Goal: Information Seeking & Learning: Learn about a topic

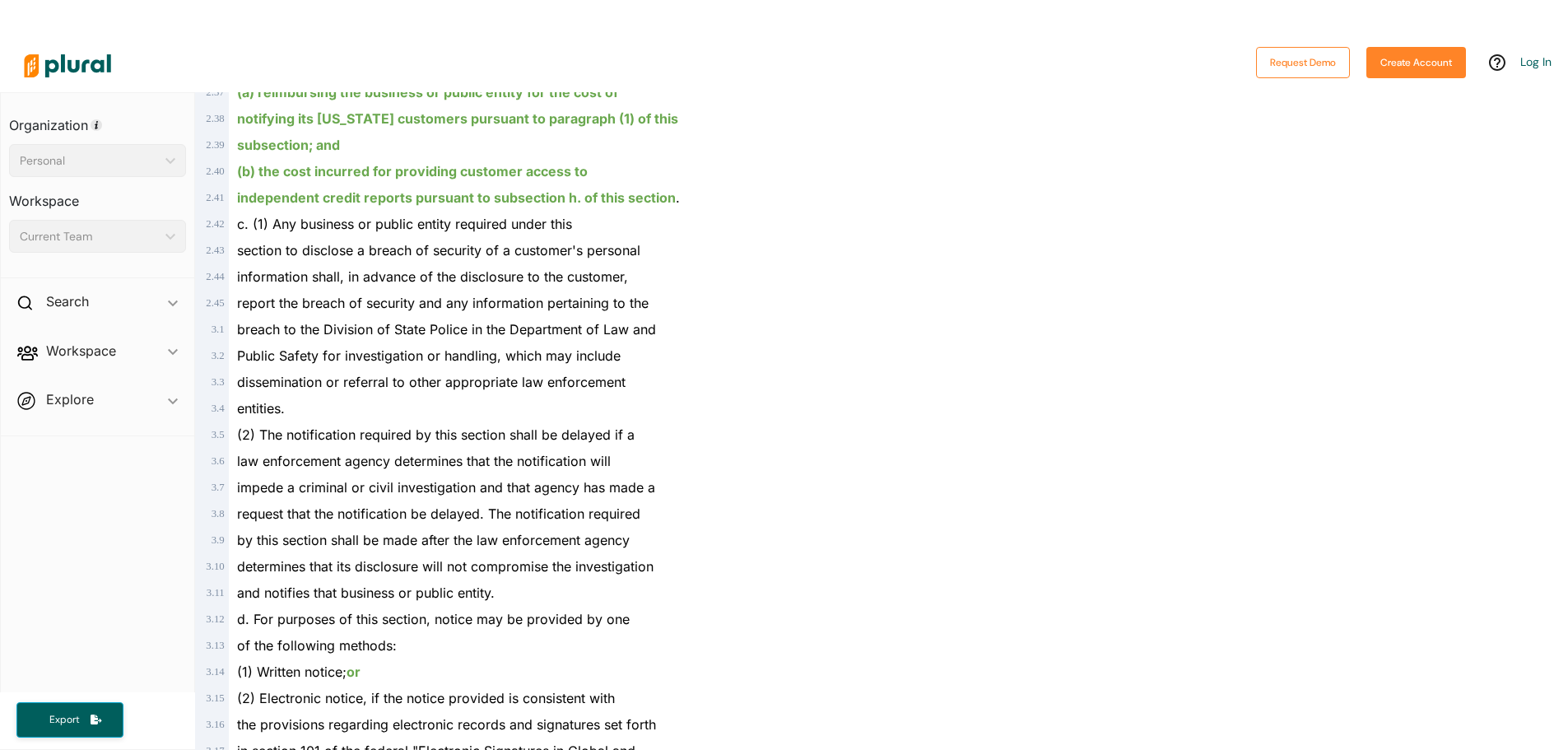
scroll to position [1152, 0]
click at [358, 285] on div "information shall, in advance of the disclosure to the customer," at bounding box center [546, 275] width 634 height 27
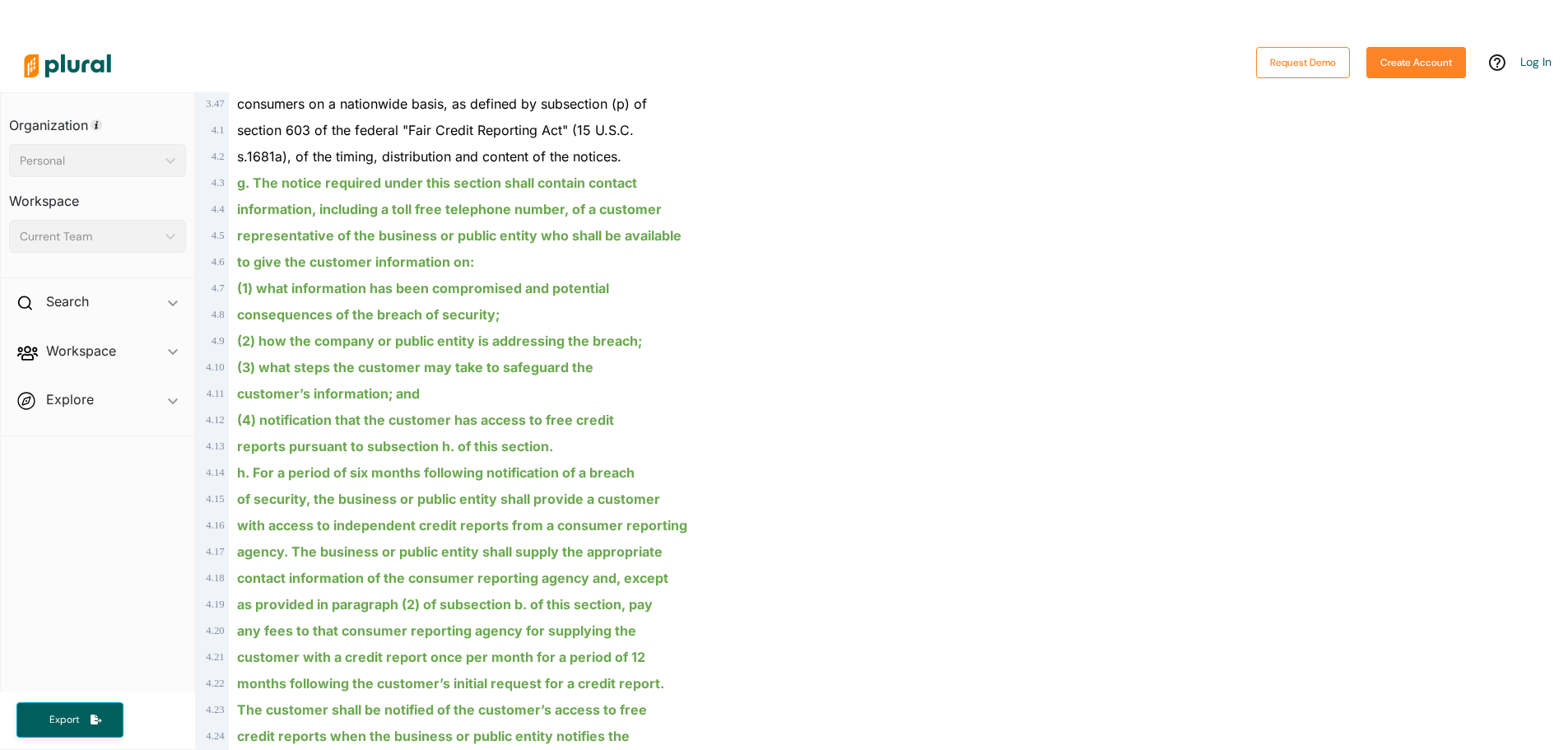
scroll to position [2551, 0]
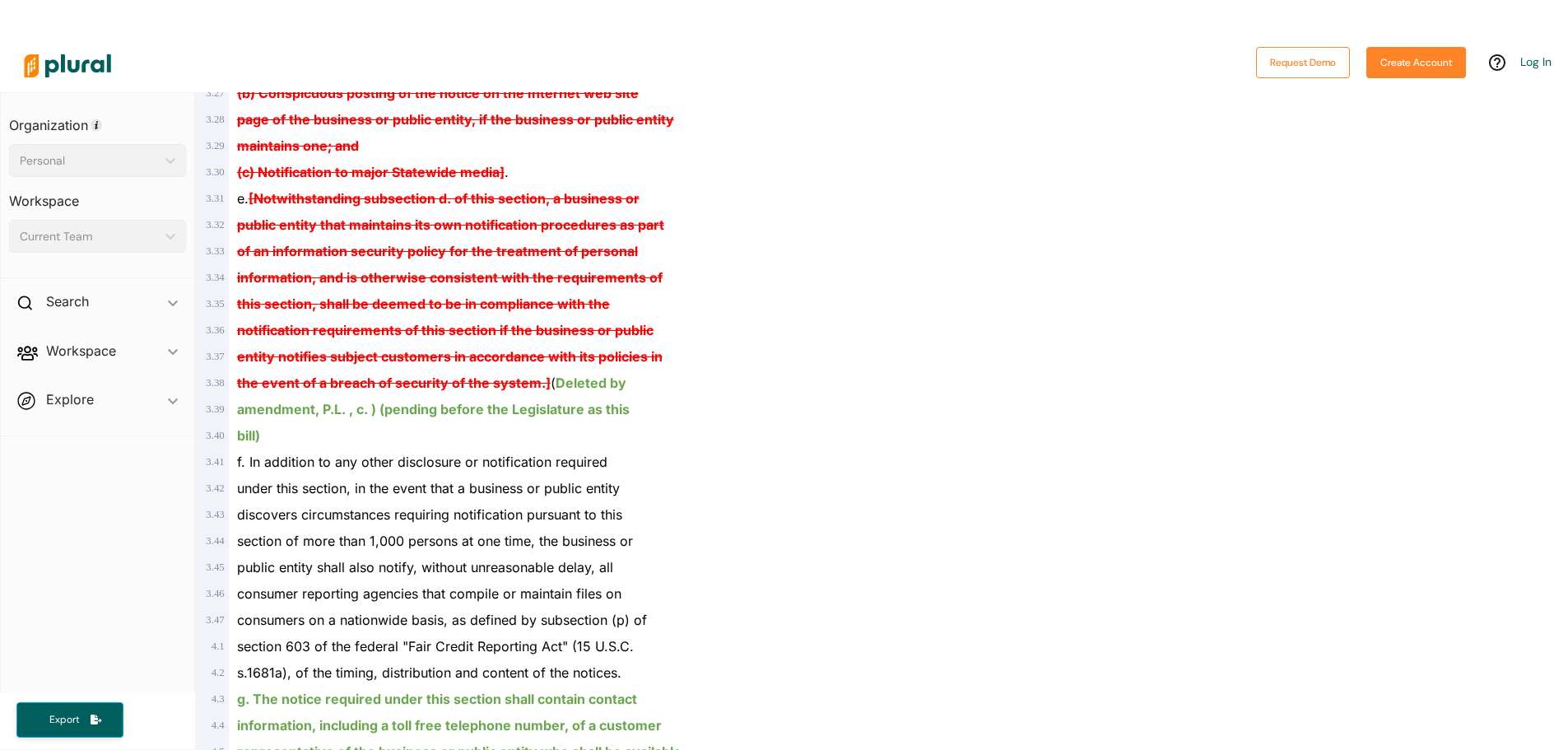
drag, startPoint x: 372, startPoint y: 484, endPoint x: 386, endPoint y: 513, distance: 32.2
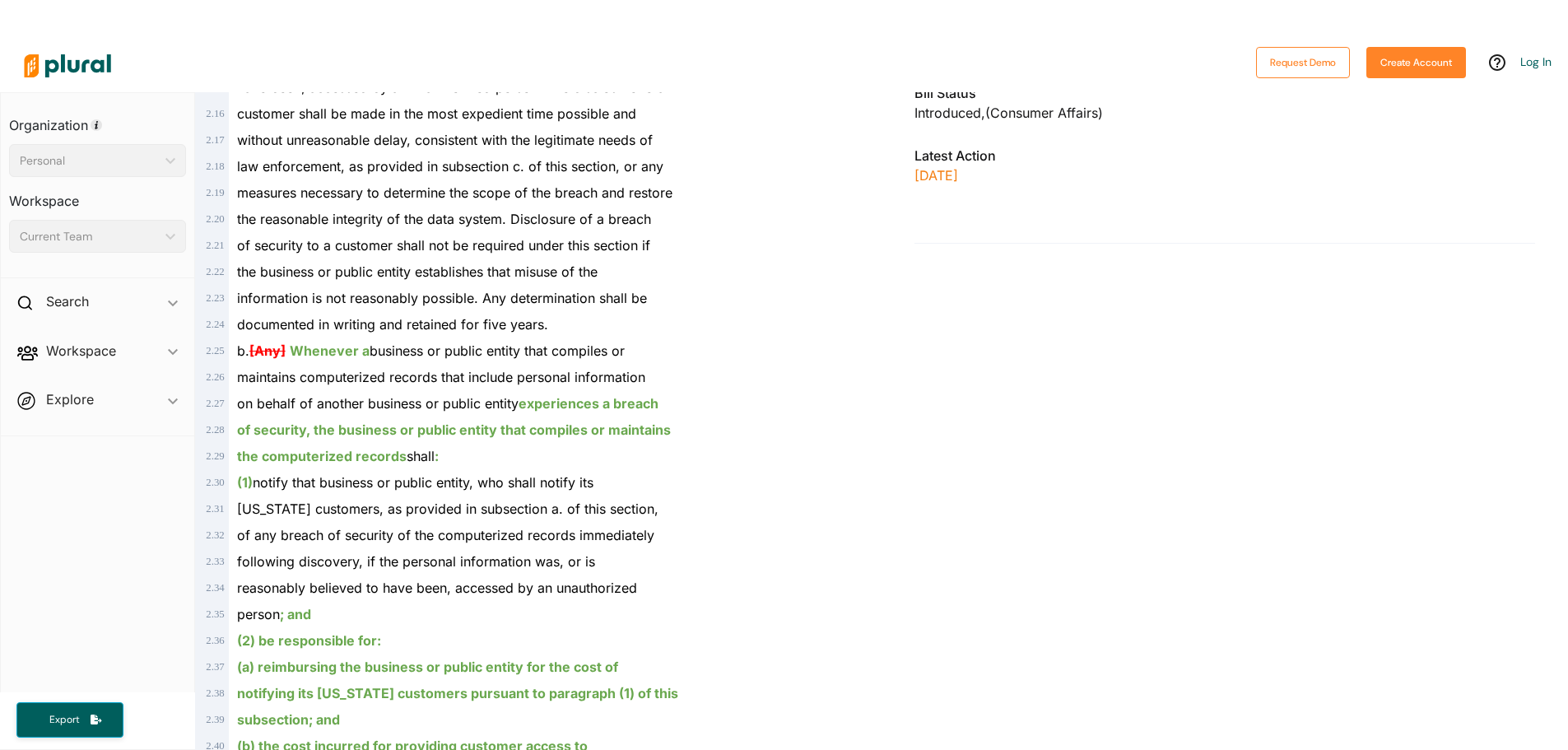
scroll to position [165, 0]
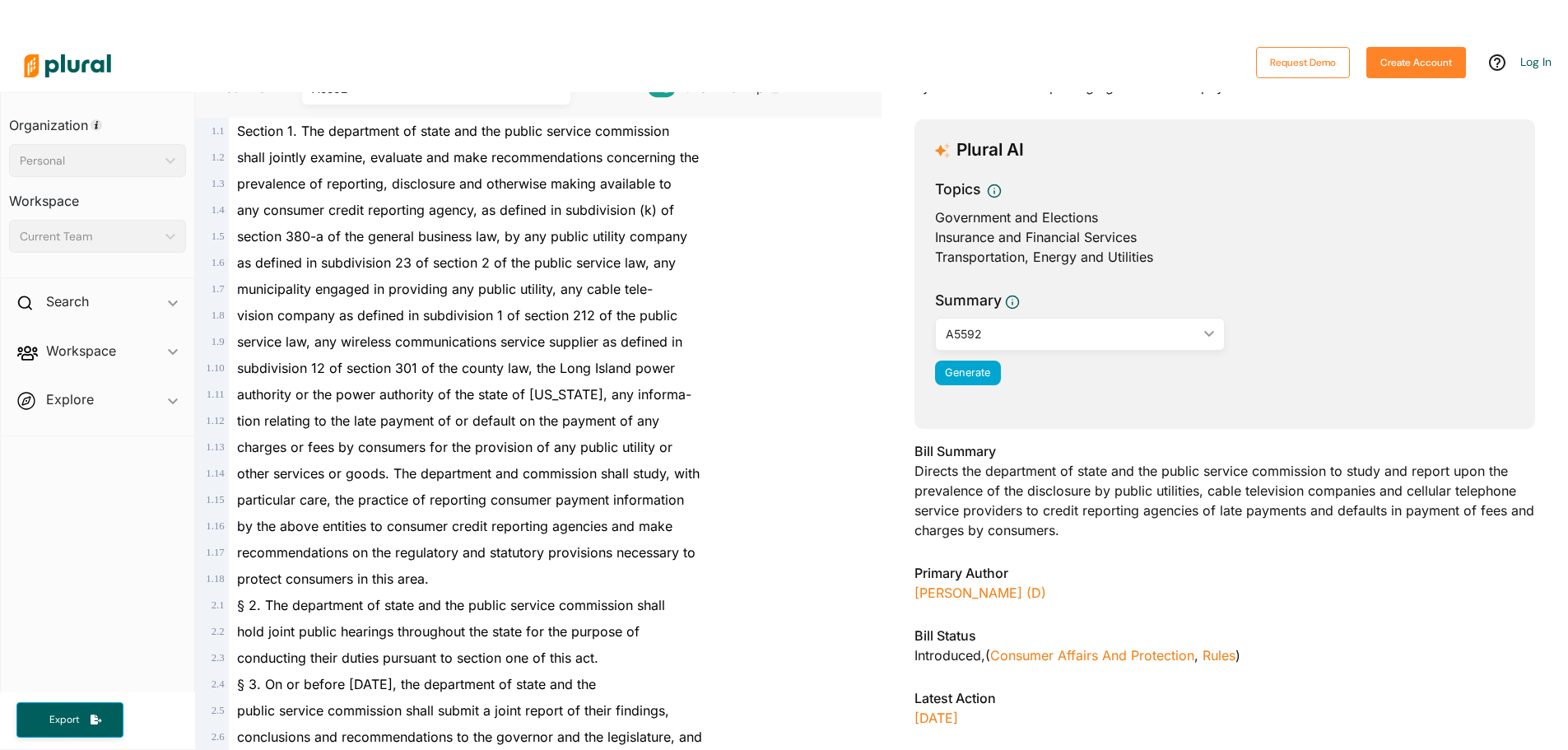
scroll to position [165, 0]
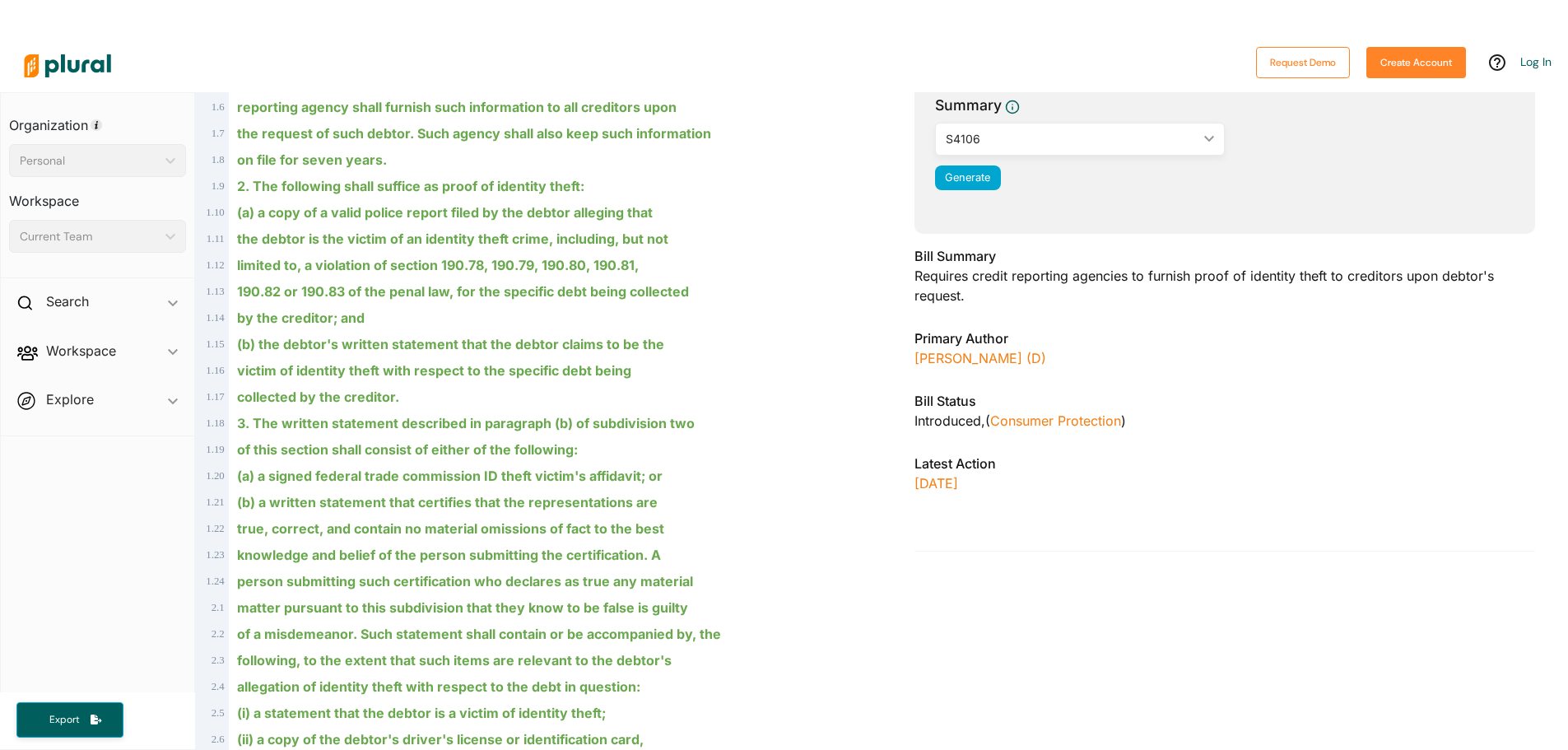
scroll to position [329, 0]
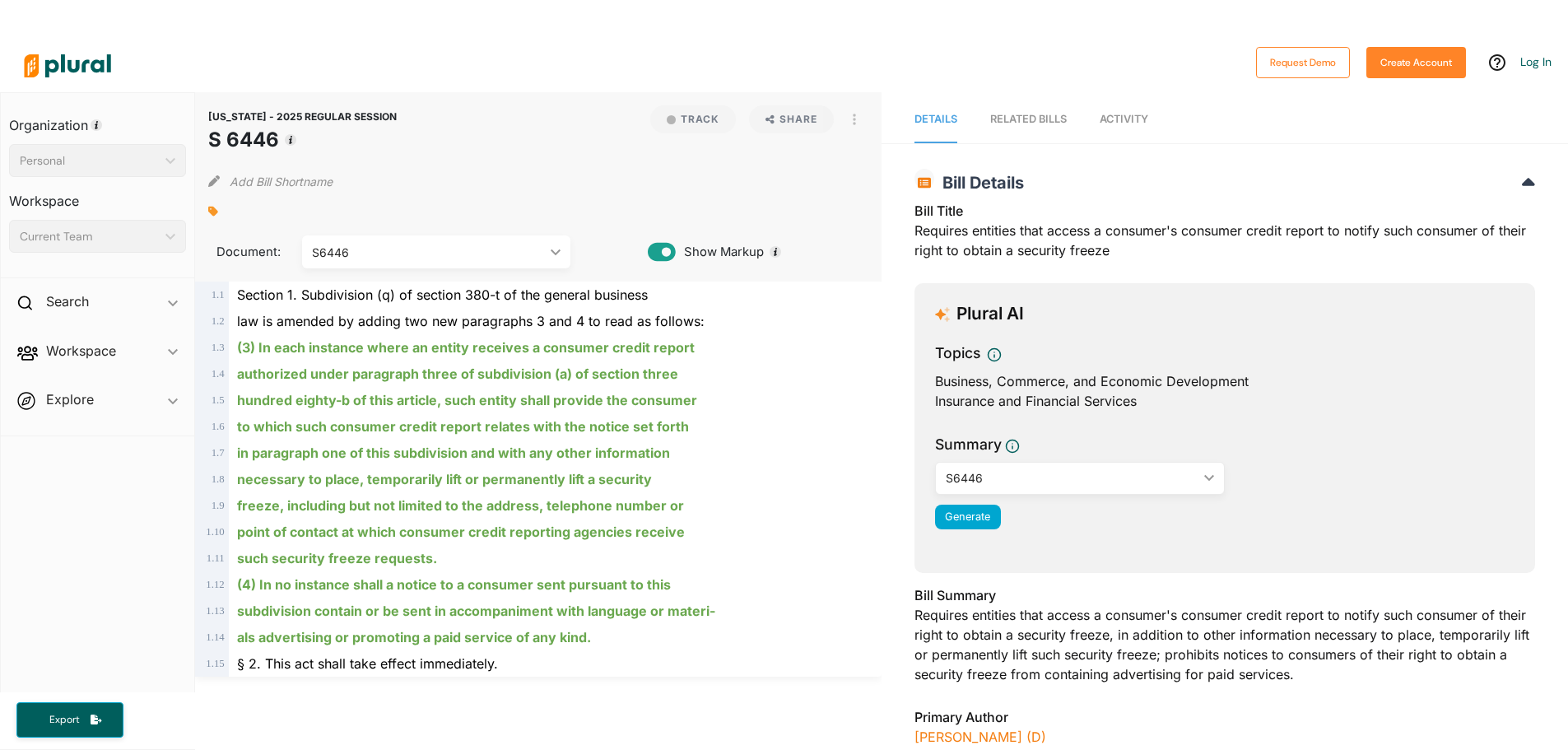
scroll to position [82, 0]
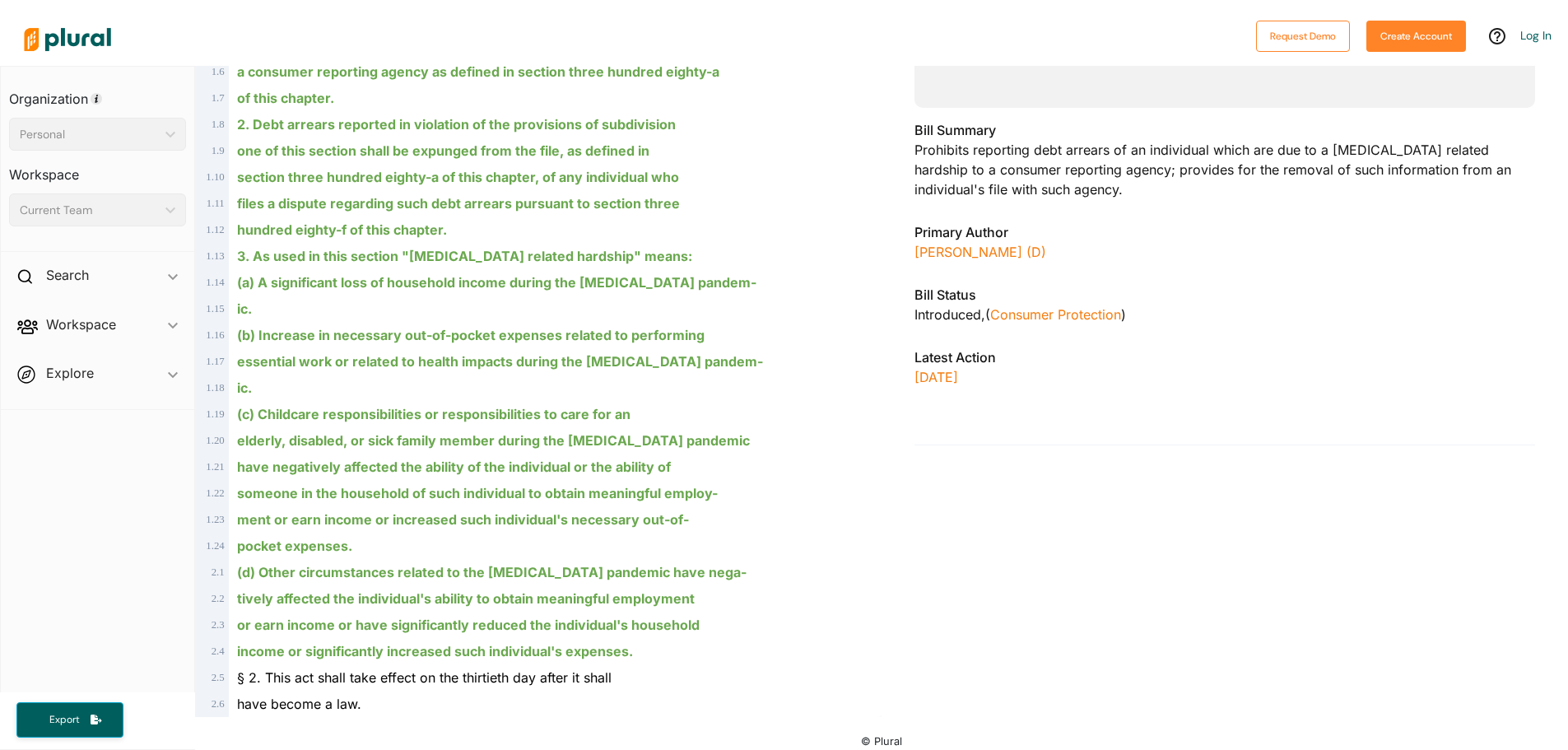
scroll to position [39, 0]
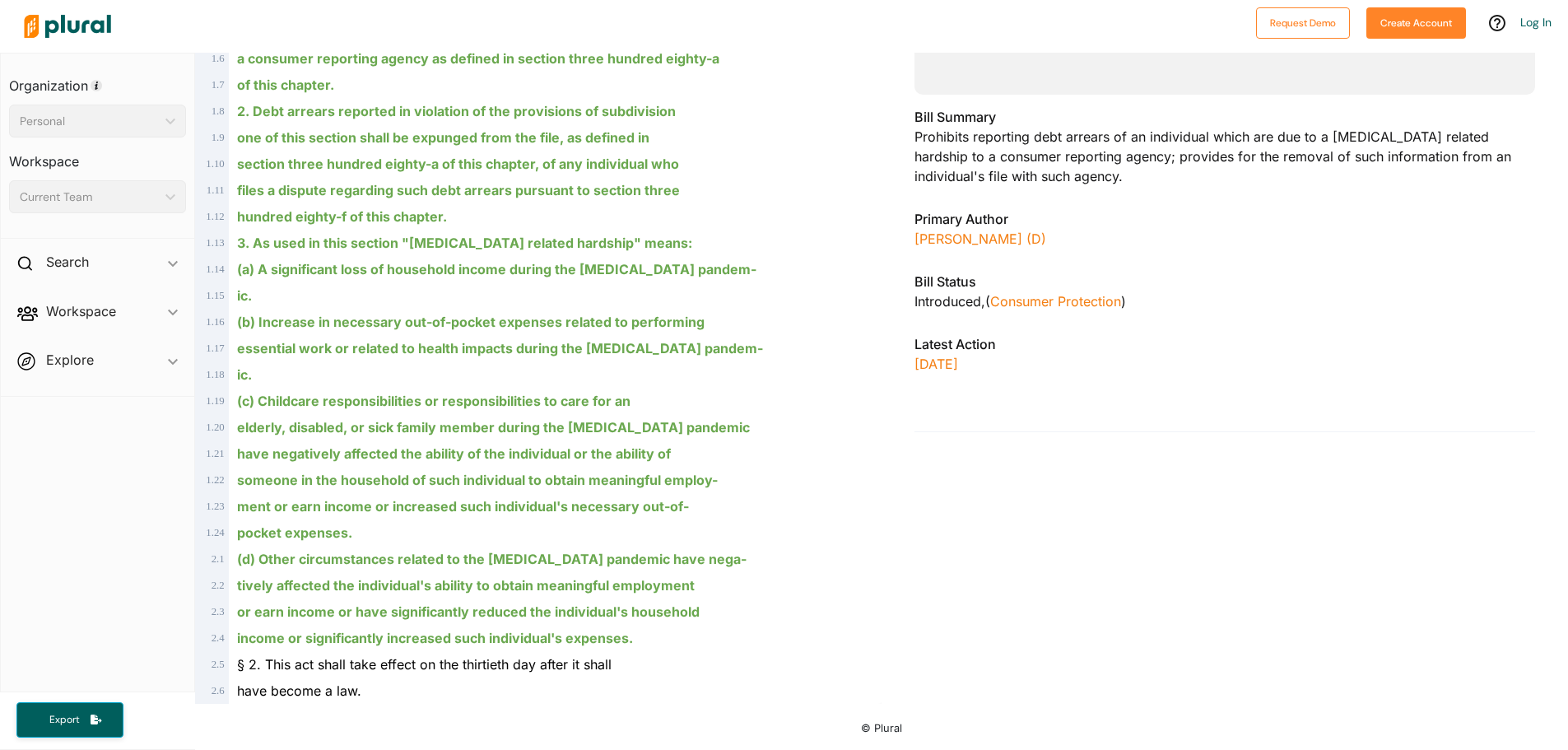
click at [556, 562] on ins "(d) Other circumstances related to the [MEDICAL_DATA] pandemic have nega-" at bounding box center [491, 558] width 509 height 16
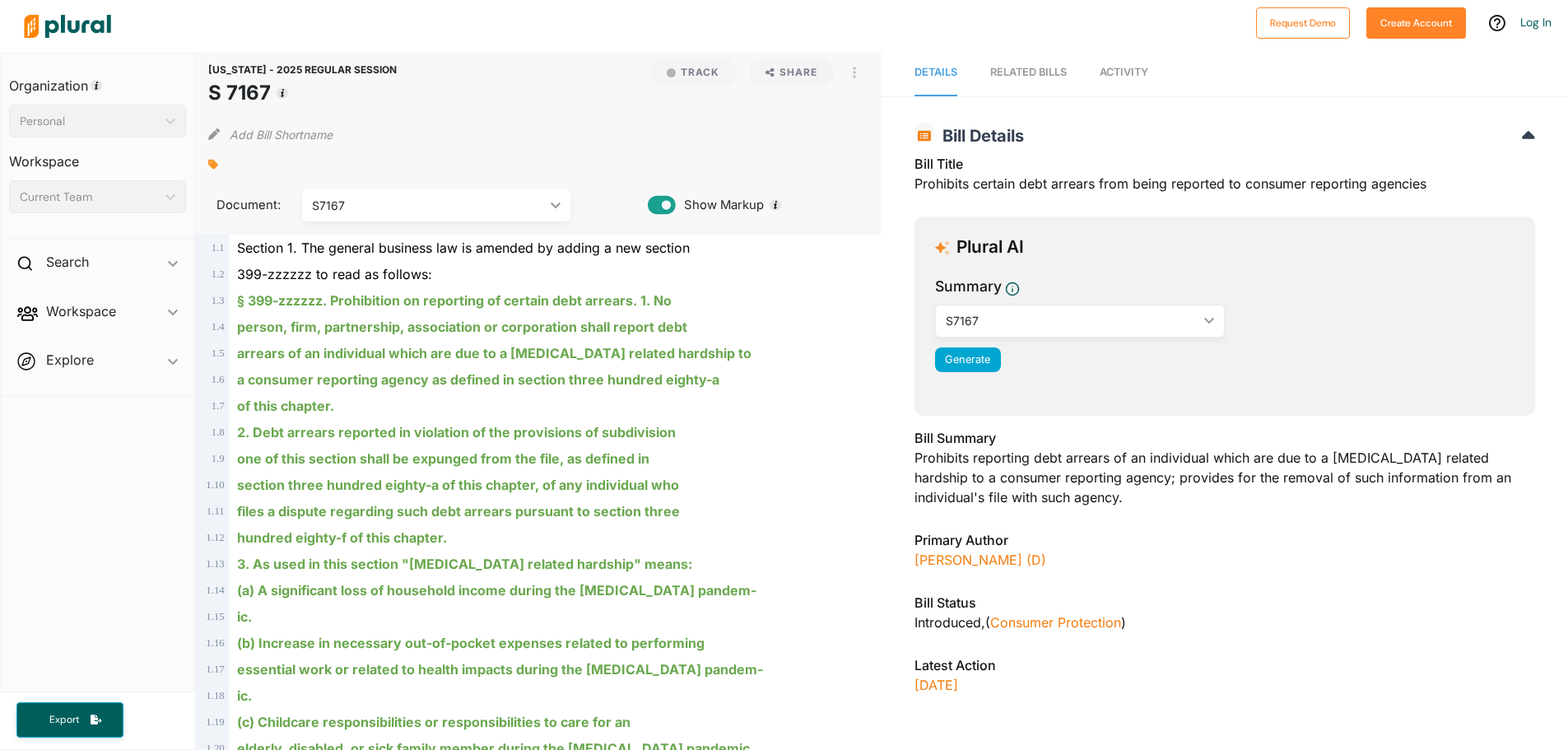
scroll to position [0, 0]
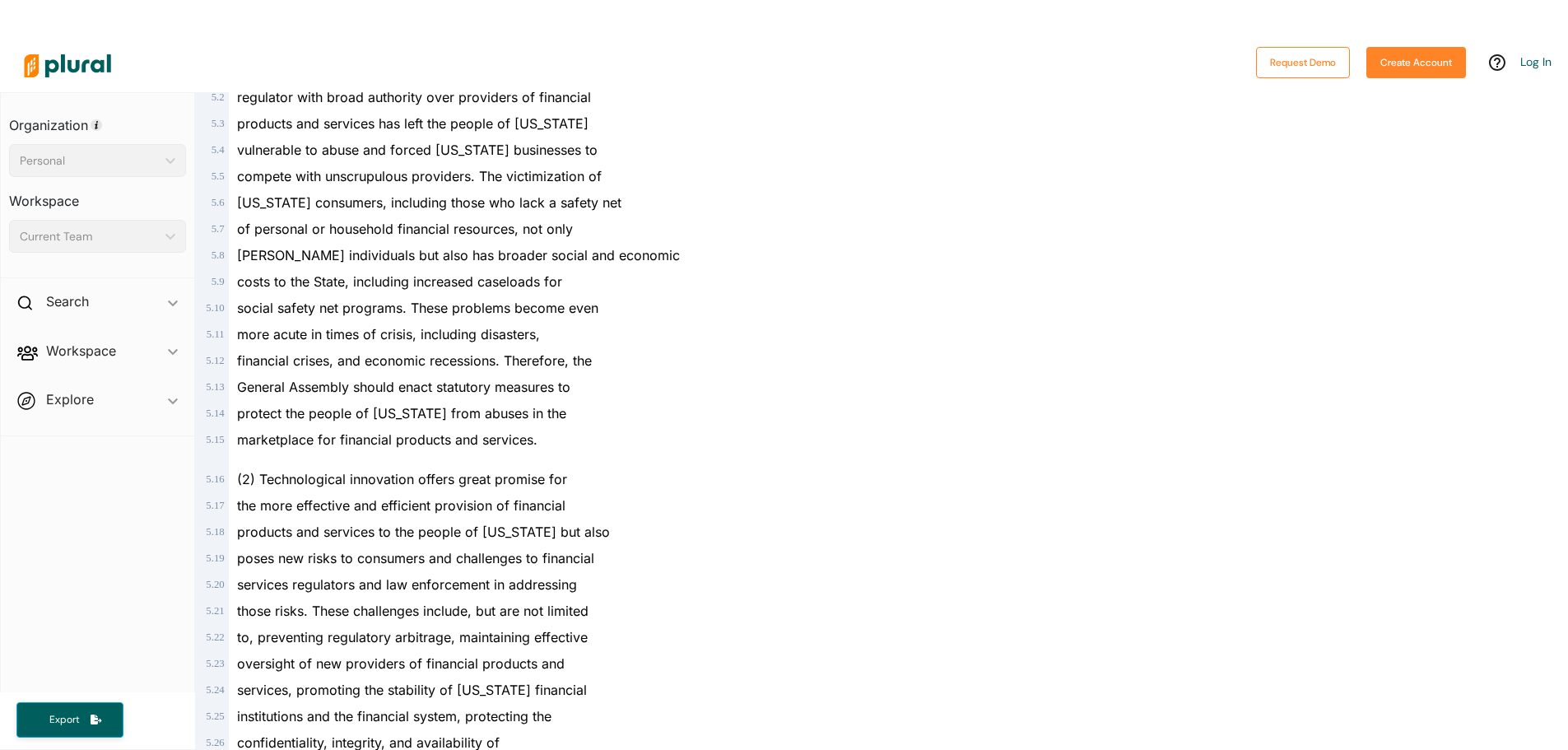
scroll to position [3045, 0]
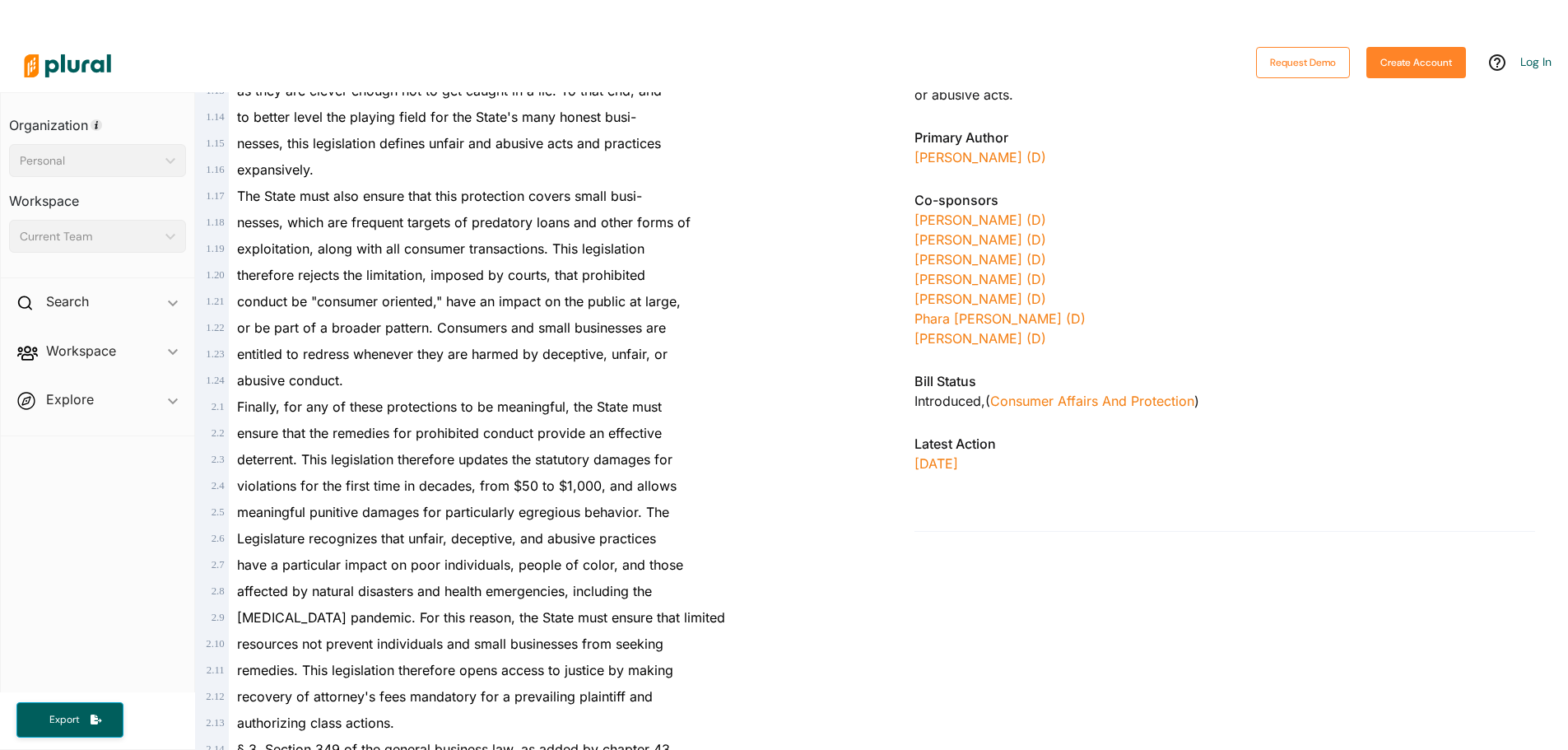
scroll to position [576, 0]
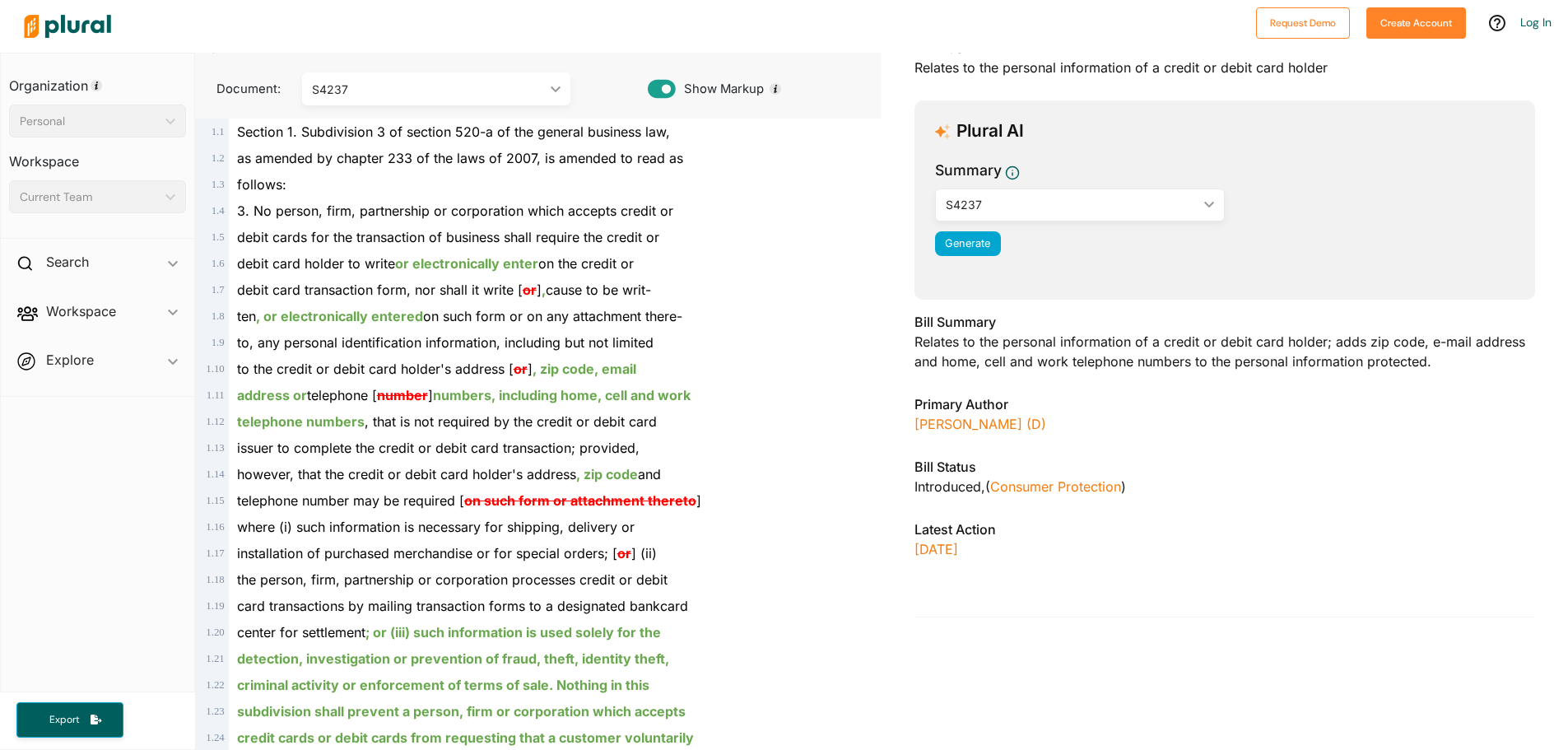
scroll to position [276, 0]
